Goal: Contribute content: Contribute content

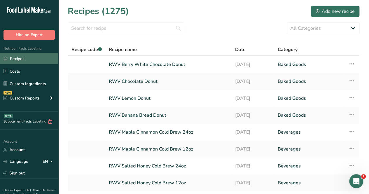
click at [34, 61] on link "Recipes" at bounding box center [29, 58] width 58 height 11
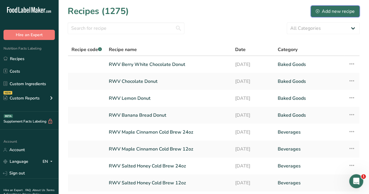
click at [344, 10] on div "Add new recipe" at bounding box center [335, 11] width 39 height 7
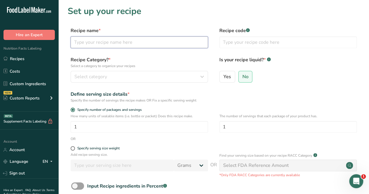
click at [114, 45] on input "text" at bounding box center [139, 42] width 137 height 12
type input "RWV Blueberry Donut"
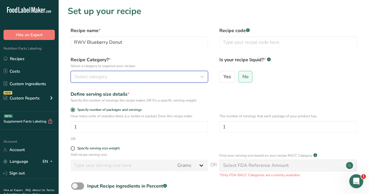
click at [115, 77] on div "Select category" at bounding box center [137, 76] width 126 height 7
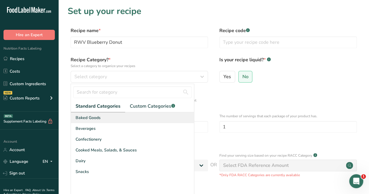
click at [118, 117] on div "Baked Goods" at bounding box center [132, 117] width 123 height 11
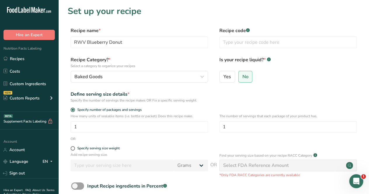
scroll to position [68, 0]
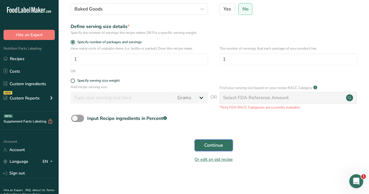
click at [220, 146] on span "Continue" at bounding box center [213, 145] width 19 height 7
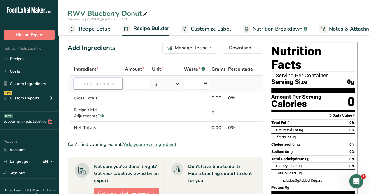
click at [87, 81] on input "text" at bounding box center [98, 84] width 49 height 12
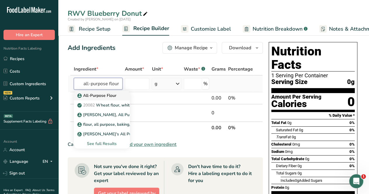
type input "all-purpose flour"
click at [95, 97] on p "All-Purpose Flour" at bounding box center [97, 95] width 38 height 6
type input "All-Purpose Flour"
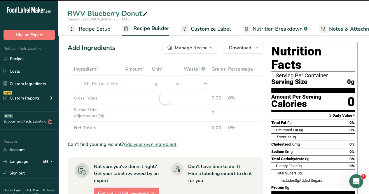
type input "0"
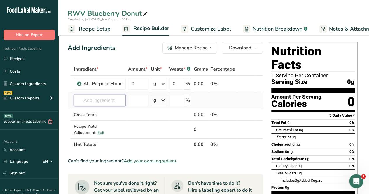
click at [86, 103] on input "text" at bounding box center [100, 100] width 52 height 12
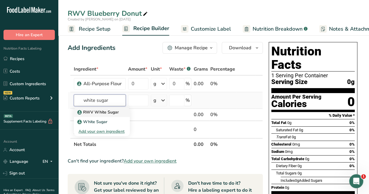
type input "white sugar"
click at [86, 109] on p "RWV White Sugar" at bounding box center [98, 112] width 40 height 6
type input "RWV White Sugar"
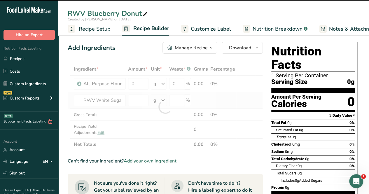
type input "0"
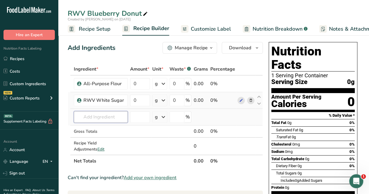
click at [87, 118] on input "text" at bounding box center [101, 117] width 54 height 12
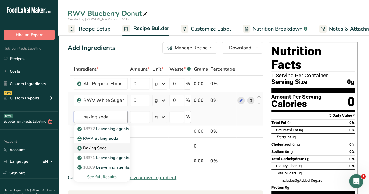
type input "baking soda"
click at [103, 146] on p "Baking Soda" at bounding box center [92, 148] width 28 height 6
type input "Baking Soda"
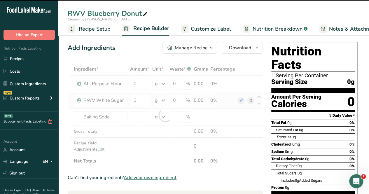
type input "0"
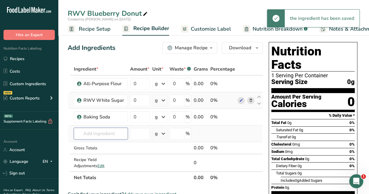
click at [106, 130] on input "text" at bounding box center [101, 134] width 54 height 12
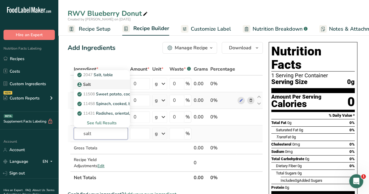
type input "salt"
click at [108, 82] on div "Salt" at bounding box center [96, 84] width 37 height 6
type input "Salt"
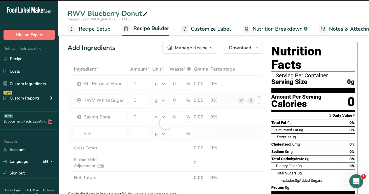
type input "0"
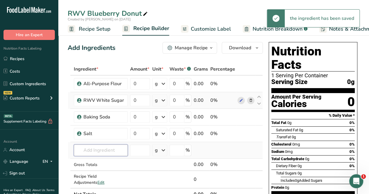
click at [98, 144] on input "text" at bounding box center [101, 150] width 54 height 12
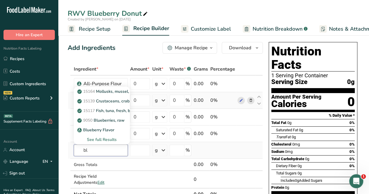
type input "b"
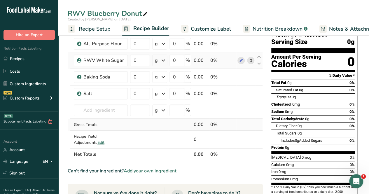
scroll to position [87, 0]
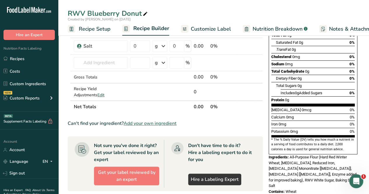
click at [161, 125] on span "Add your own ingredient" at bounding box center [150, 123] width 53 height 7
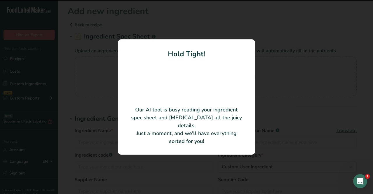
type input "EXTRACT, BLUEBERRY PLASTIC BOTTLE SHELF STABLE"
type input "90200565"
type input "AMORETTI"
type input "26526"
type input "0"
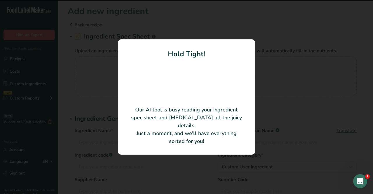
type KJ "0"
type Fat "0"
type input "0"
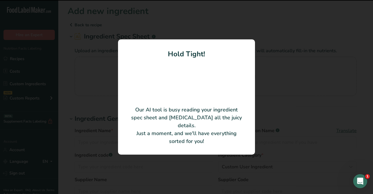
type input "0"
type Carbohydrates "0"
type Fiber "0"
type Sugars "0"
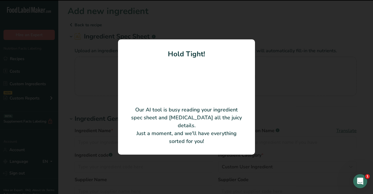
type input "0"
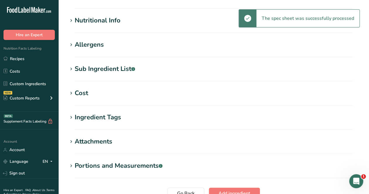
scroll to position [175, 0]
click at [100, 15] on section "Add new ingredient Back to recipe Ingredient Spec Sheet .a-a{fill:#347362;}.b-a…" at bounding box center [213, 27] width 311 height 405
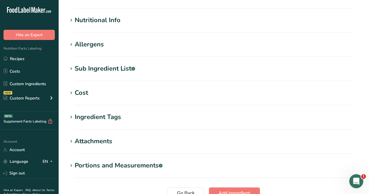
click at [99, 20] on div "Nutritional Info" at bounding box center [98, 20] width 46 height 10
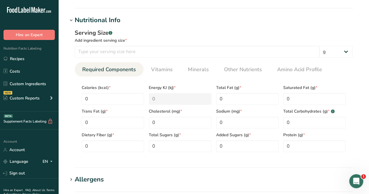
click at [99, 21] on div "Nutritional Info" at bounding box center [98, 20] width 46 height 10
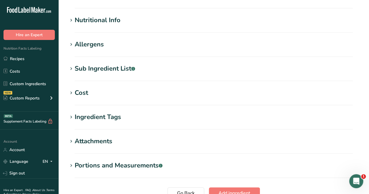
click at [99, 42] on div "Allergens" at bounding box center [89, 45] width 29 height 10
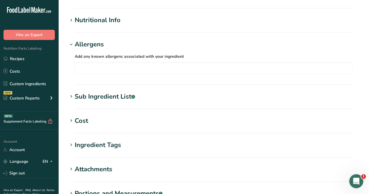
click at [93, 94] on div "Sub Ingredient List .a-a{fill:#347362;}.b-a{fill:#fff;}" at bounding box center [105, 97] width 60 height 10
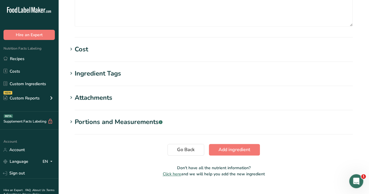
scroll to position [299, 0]
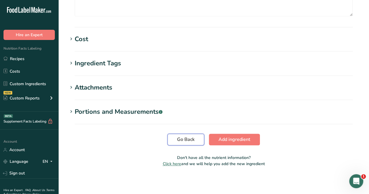
click at [194, 139] on span "Go Back" at bounding box center [185, 139] width 17 height 7
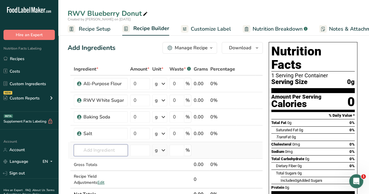
click at [91, 148] on input "text" at bounding box center [101, 150] width 54 height 12
type input "v"
type input "b"
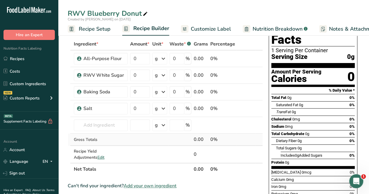
scroll to position [58, 0]
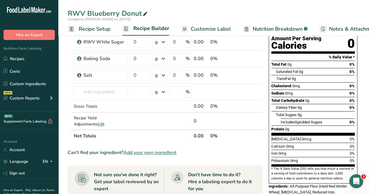
click at [153, 153] on span "Add your own ingredient" at bounding box center [150, 152] width 53 height 7
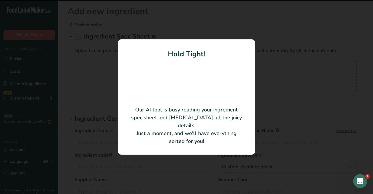
type input "Dried Cultivated Blueberries, Sweetened with Cane Sugar"
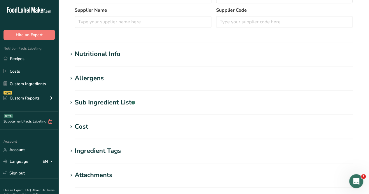
scroll to position [113, 0]
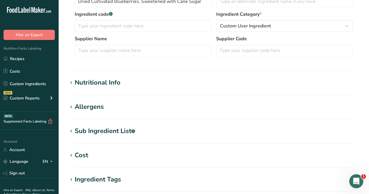
click at [112, 87] on div "Nutritional Info" at bounding box center [98, 83] width 46 height 10
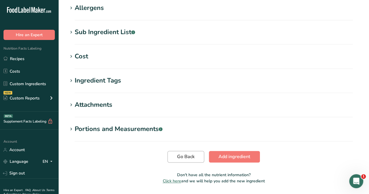
scroll to position [364, 0]
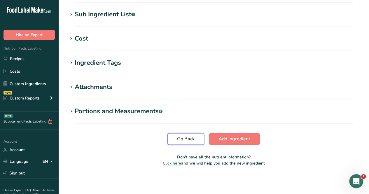
click at [188, 139] on span "Go Back" at bounding box center [185, 138] width 17 height 7
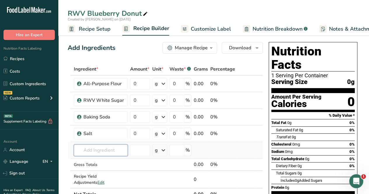
click at [78, 148] on input "text" at bounding box center [101, 150] width 54 height 12
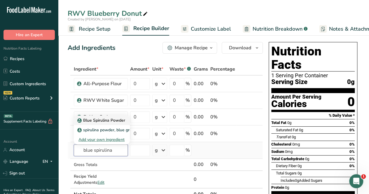
type input "blue spirulina"
click at [107, 120] on p "Blue Spirulina Powder" at bounding box center [101, 120] width 47 height 6
type input "Blue Spirulina Powder"
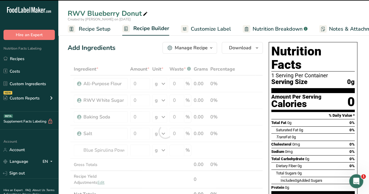
type input "0"
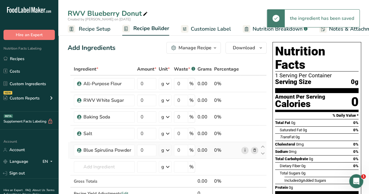
click at [245, 149] on link "i" at bounding box center [244, 150] width 7 height 7
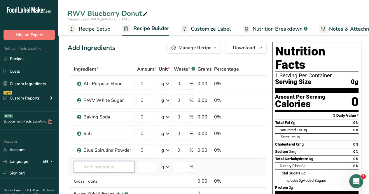
click at [111, 164] on input "text" at bounding box center [104, 167] width 61 height 12
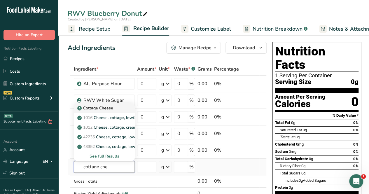
type input "cottage che"
click at [107, 106] on p "Cottage Cheese" at bounding box center [95, 108] width 35 height 6
type input "Cottage Cheese"
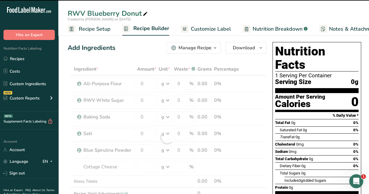
type input "0"
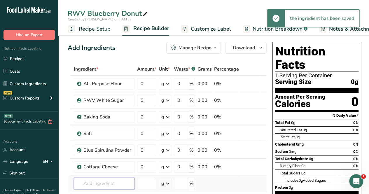
click at [99, 180] on input "text" at bounding box center [104, 184] width 61 height 12
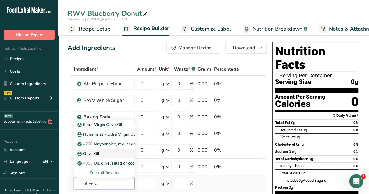
type input "olive oil"
click at [105, 154] on div "Olive Oil" at bounding box center [99, 153] width 42 height 6
type input "Olive Oil"
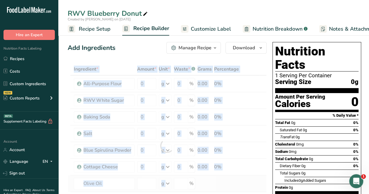
click at [105, 154] on div at bounding box center [167, 145] width 199 height 165
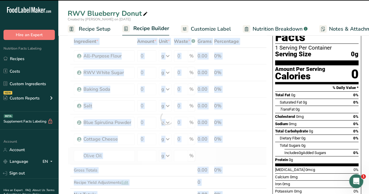
type input "0"
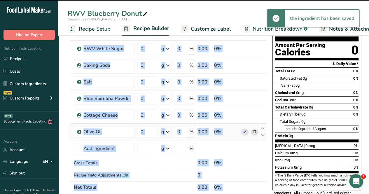
scroll to position [52, 0]
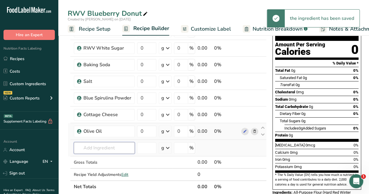
click at [99, 146] on input "text" at bounding box center [104, 148] width 61 height 12
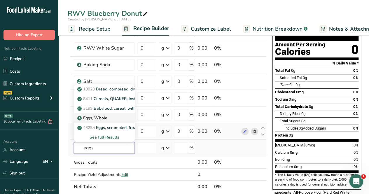
type input "eggs"
click at [102, 118] on p "Eggs, Whole" at bounding box center [92, 118] width 29 height 6
type input "Eggs, Whole"
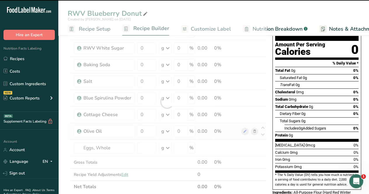
type input "0"
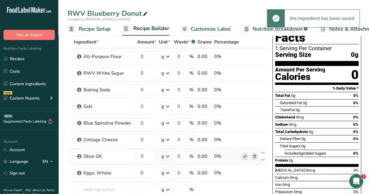
scroll to position [22, 0]
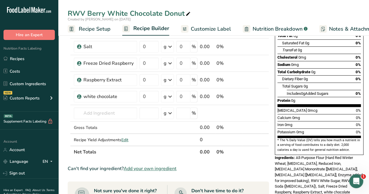
scroll to position [87, 0]
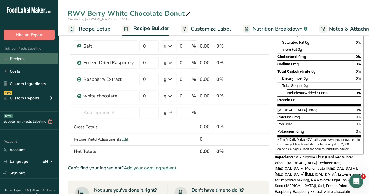
click at [24, 55] on link "Recipes" at bounding box center [29, 58] width 58 height 11
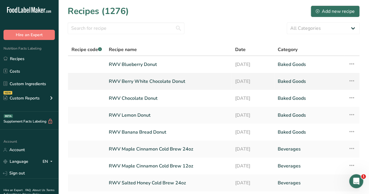
click at [156, 77] on link "RWV Berry White Chocolate Donut" at bounding box center [168, 81] width 119 height 12
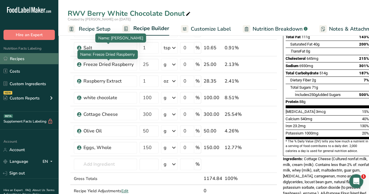
scroll to position [58, 0]
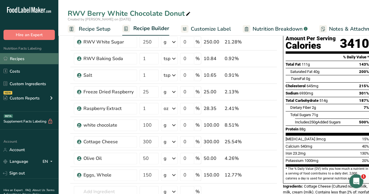
click at [22, 60] on link "Recipes" at bounding box center [29, 58] width 58 height 11
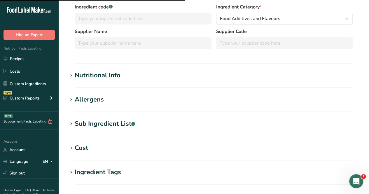
click at [100, 76] on div "Nutritional Info" at bounding box center [98, 76] width 46 height 10
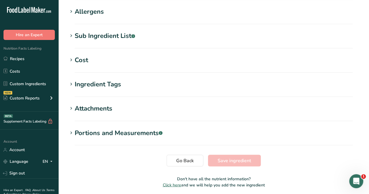
scroll to position [442, 0]
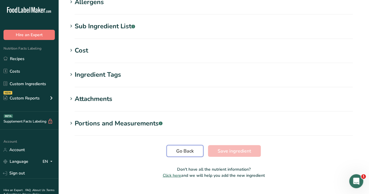
click at [188, 147] on span "Go Back" at bounding box center [184, 150] width 17 height 7
click at [183, 145] on button "Go Back" at bounding box center [185, 151] width 37 height 12
click at [180, 145] on button "Go Back" at bounding box center [185, 151] width 37 height 12
click at [181, 147] on span "Go Back" at bounding box center [184, 150] width 17 height 7
